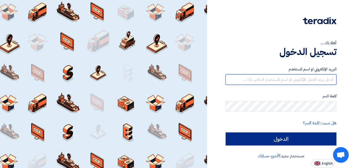
type input "[PERSON_NAME][EMAIL_ADDRESS][DOMAIN_NAME]"
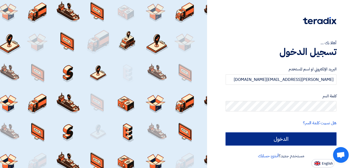
click at [292, 144] on input "الدخول" at bounding box center [280, 138] width 111 height 13
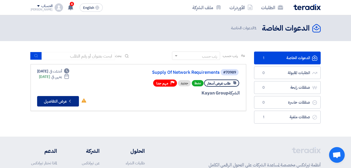
click at [53, 102] on button "Check details عرض التفاصيل" at bounding box center [58, 101] width 42 height 10
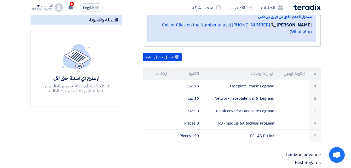
scroll to position [126, 0]
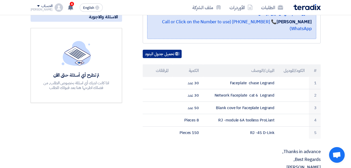
click at [163, 51] on button "تحميل جدول البنود" at bounding box center [162, 54] width 39 height 8
